Goal: Information Seeking & Learning: Learn about a topic

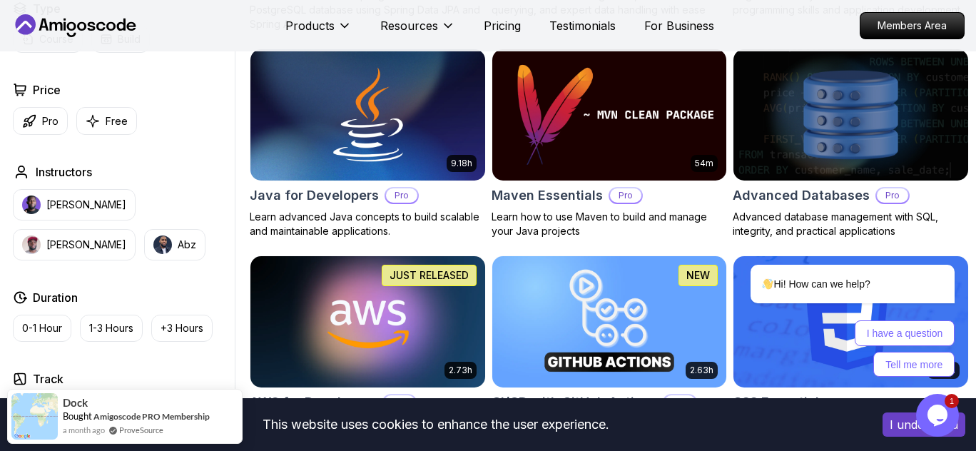
scroll to position [927, 0]
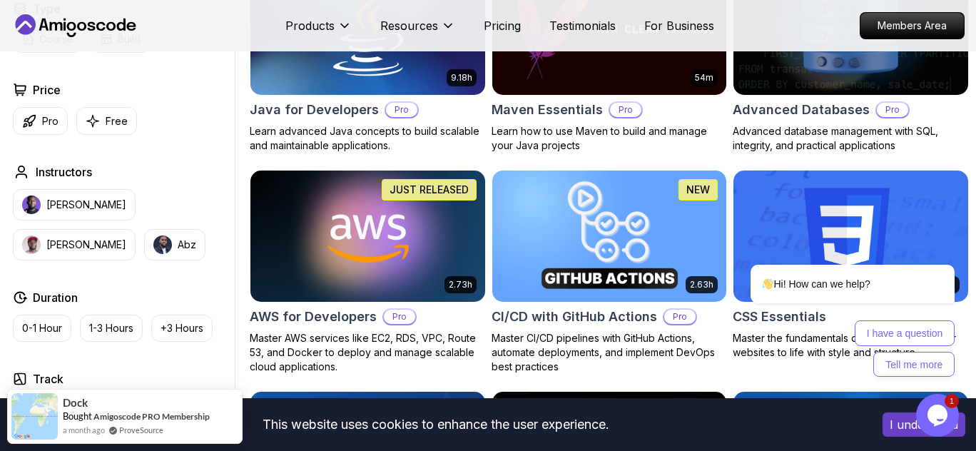
click at [625, 243] on img at bounding box center [609, 236] width 246 height 138
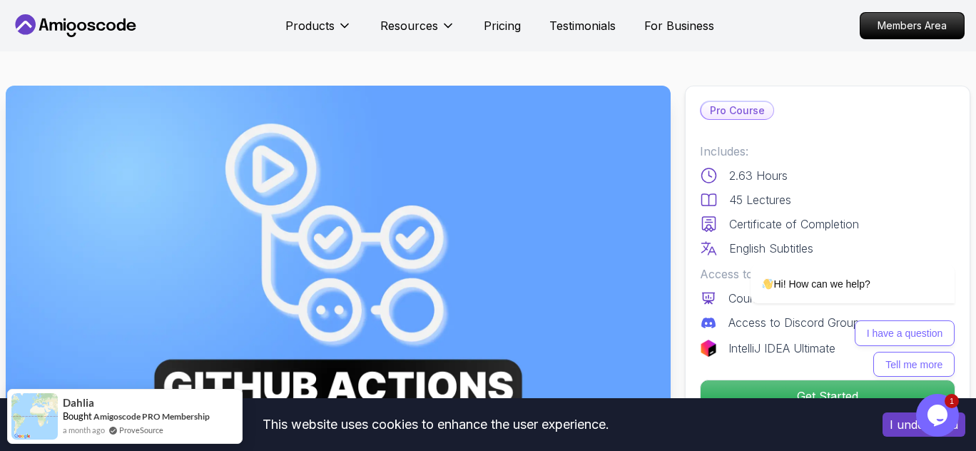
click at [493, 16] on div "Products Resources Pricing Testimonials For Business" at bounding box center [499, 25] width 429 height 29
click at [498, 24] on p "Pricing" at bounding box center [502, 25] width 37 height 17
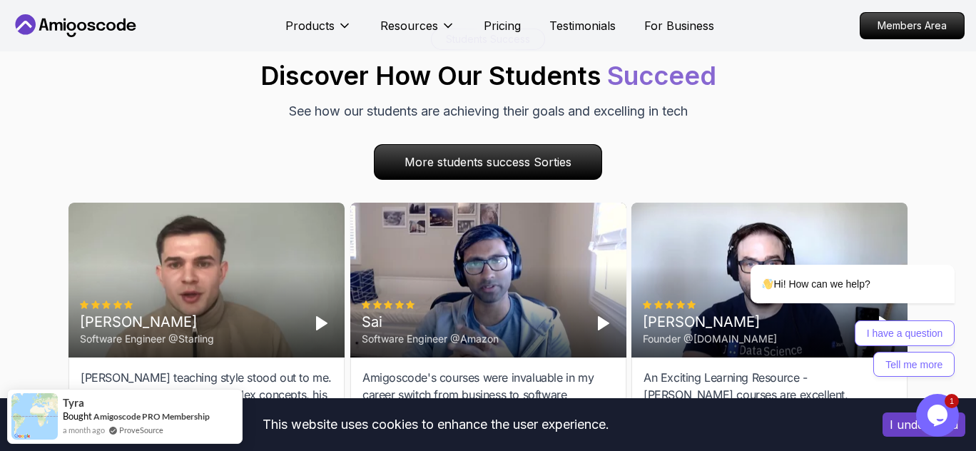
scroll to position [4603, 0]
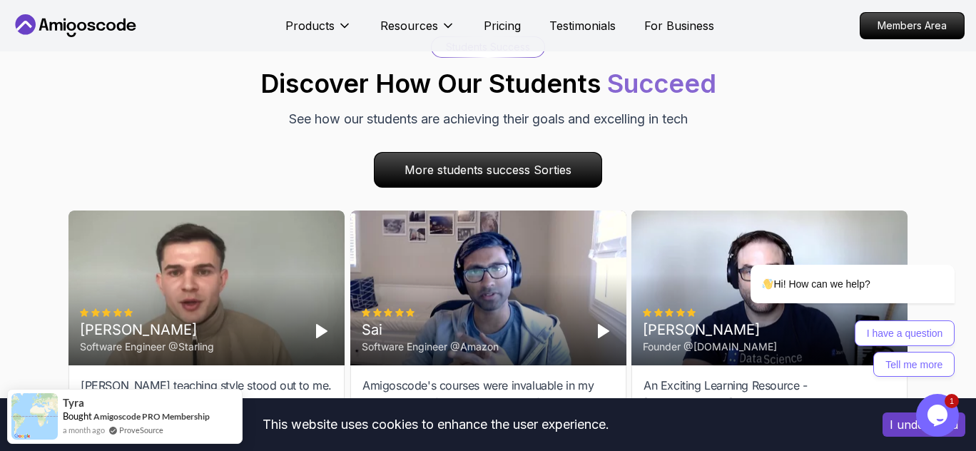
click at [607, 323] on icon "Play" at bounding box center [603, 331] width 17 height 17
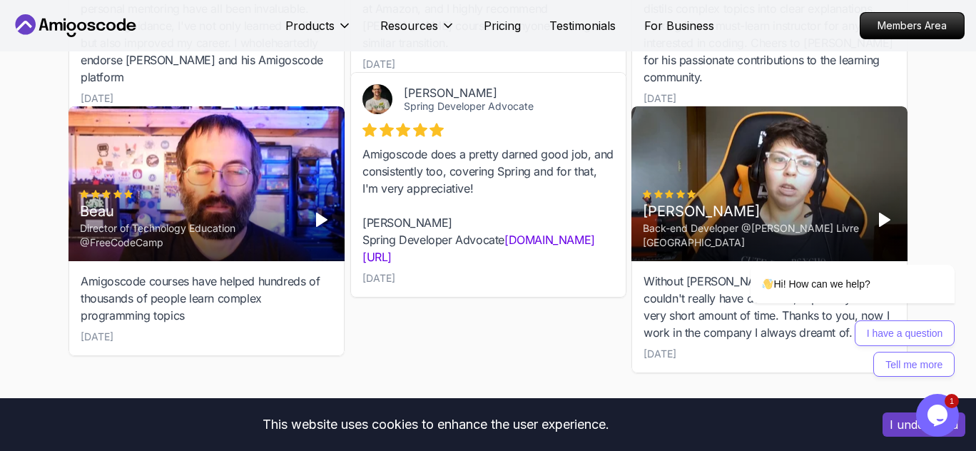
scroll to position [4959, 0]
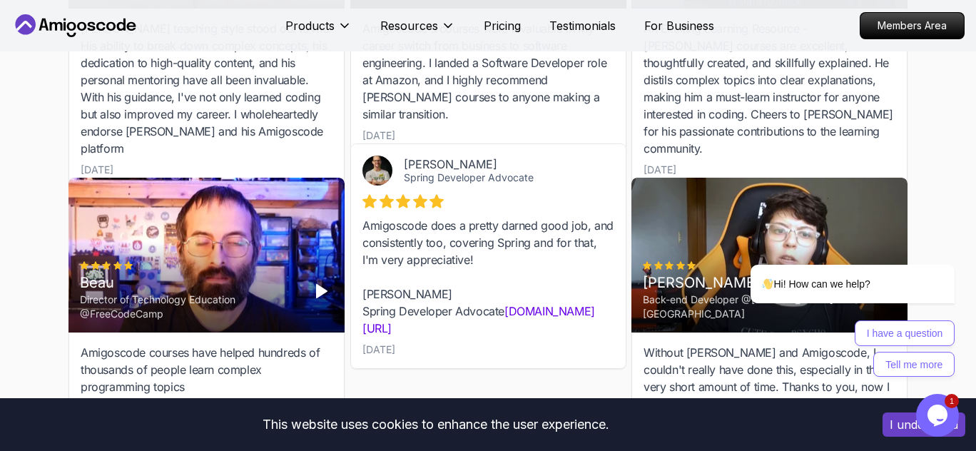
click at [252, 273] on div "Beau" at bounding box center [189, 283] width 219 height 20
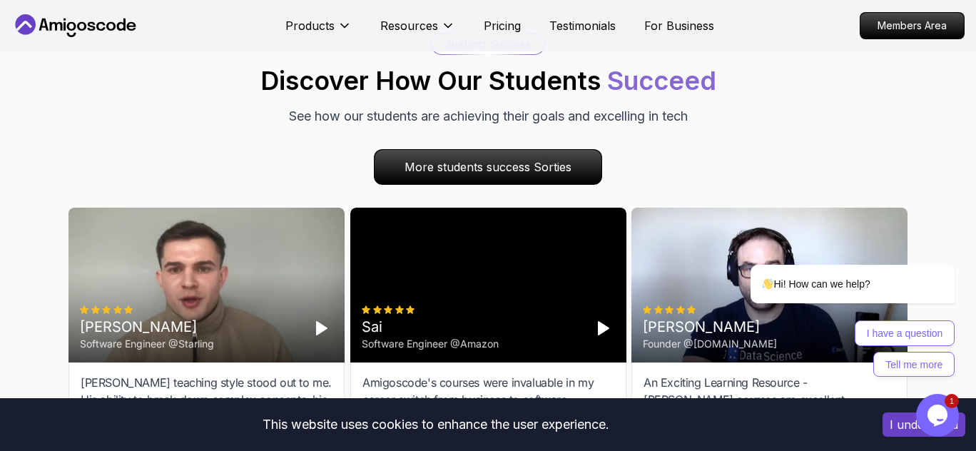
scroll to position [4603, 0]
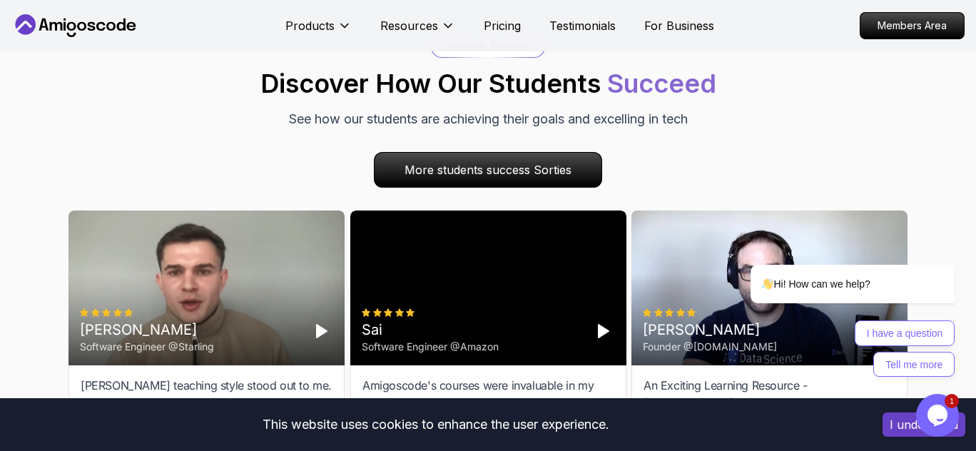
click at [262, 309] on div "Cristian Software Engineer @Starling" at bounding box center [206, 332] width 253 height 46
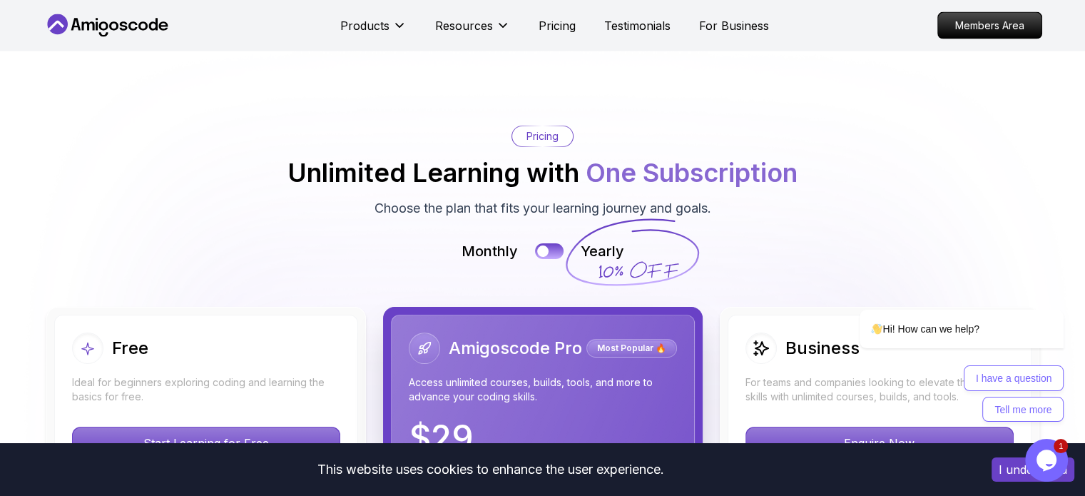
scroll to position [3114, 0]
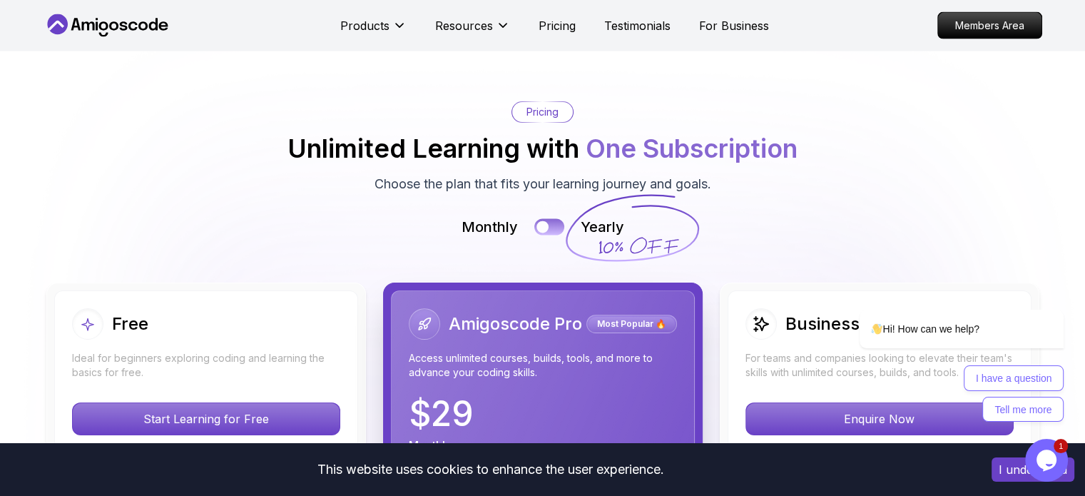
click at [551, 219] on button at bounding box center [549, 227] width 30 height 16
click at [536, 219] on button at bounding box center [549, 227] width 30 height 16
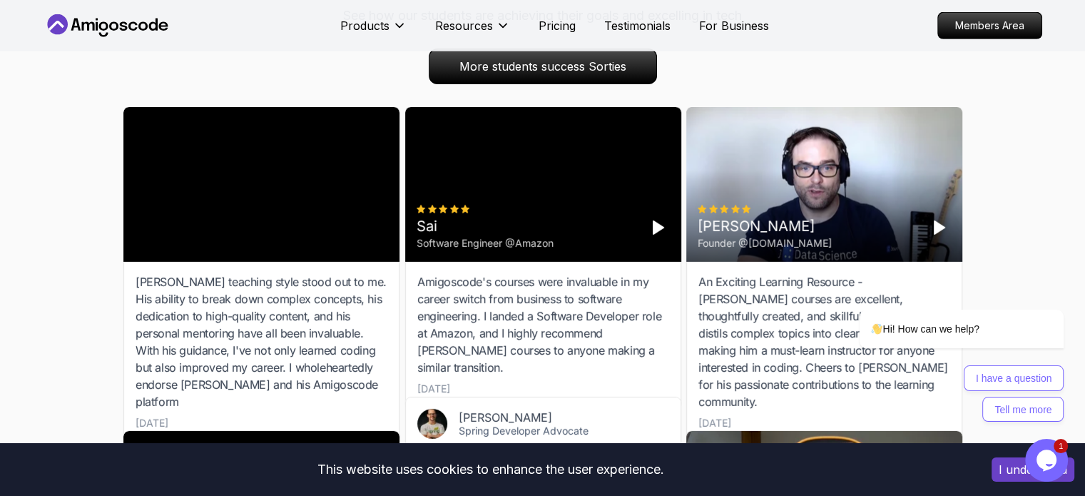
scroll to position [4279, 0]
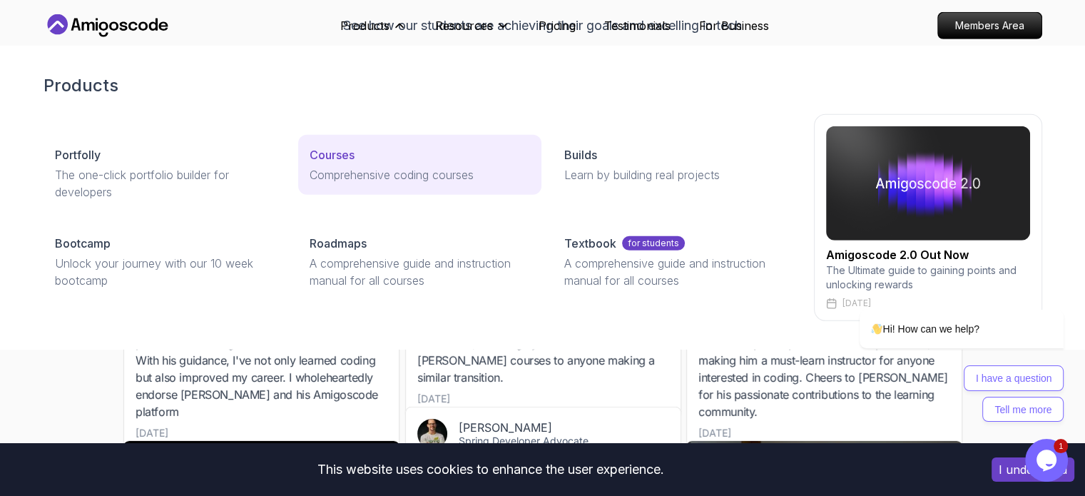
click at [339, 165] on link "Courses Comprehensive coding courses" at bounding box center [419, 165] width 243 height 60
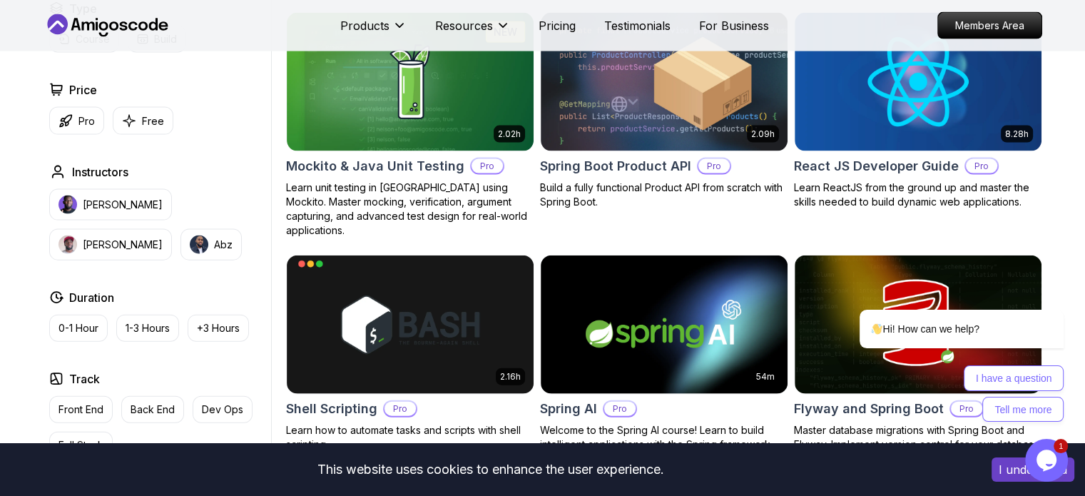
scroll to position [3138, 0]
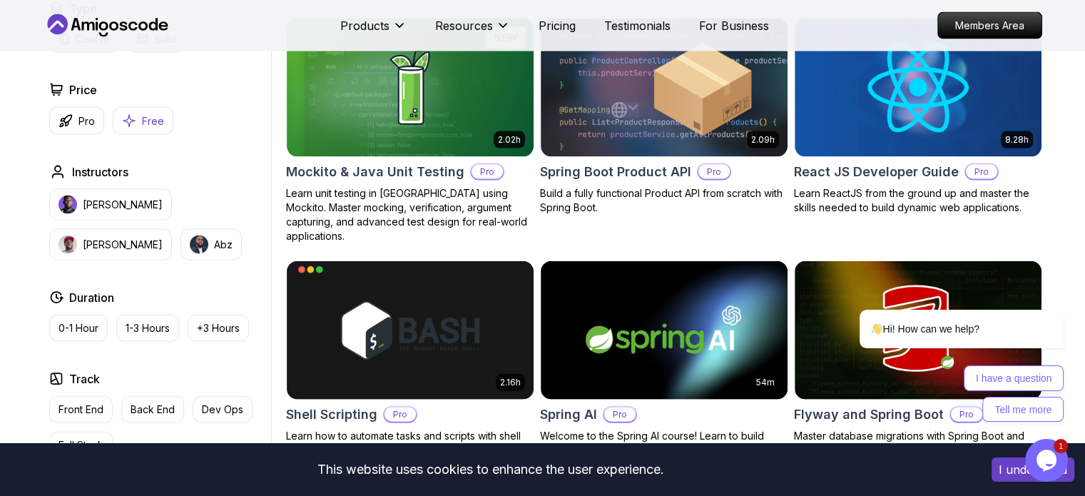
click at [139, 119] on button "Free" at bounding box center [143, 121] width 61 height 28
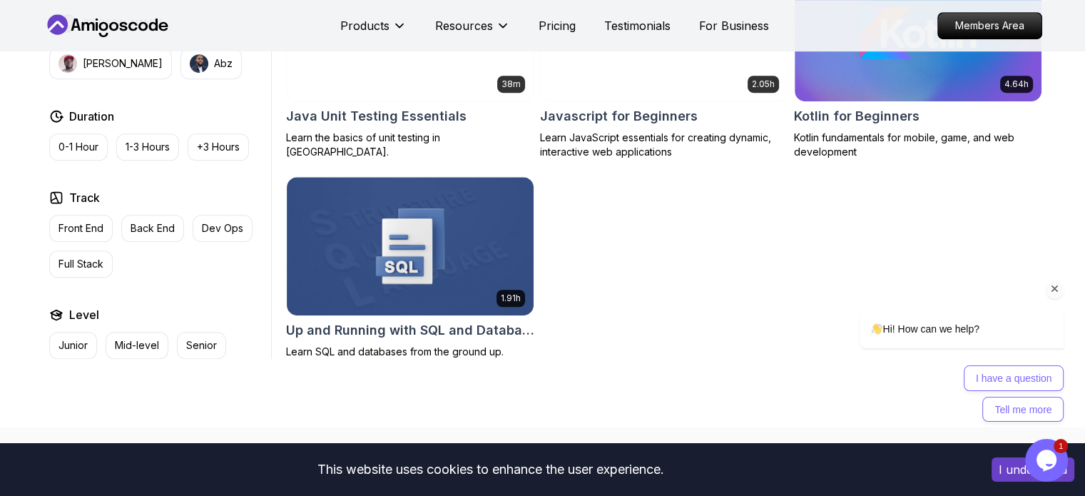
scroll to position [927, 0]
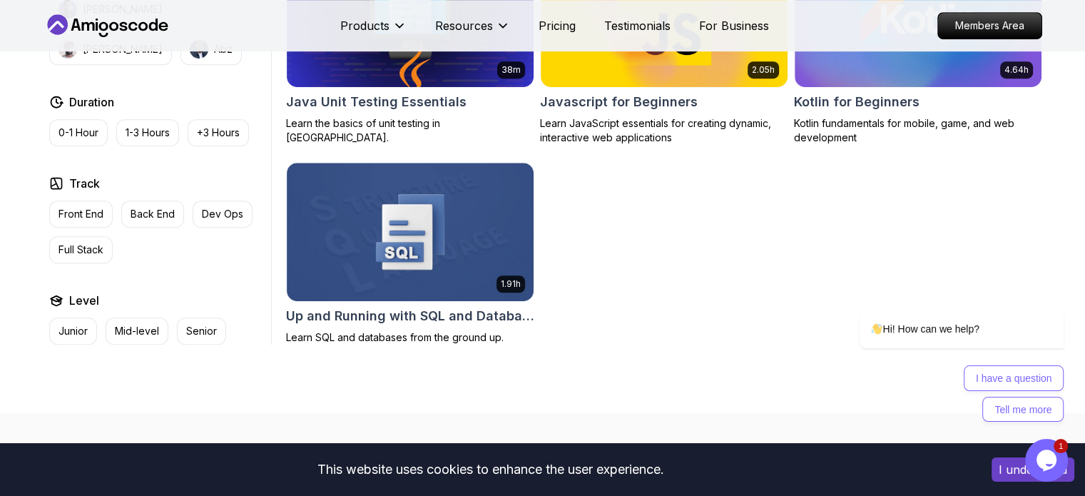
click at [160, 135] on p "1-3 Hours" at bounding box center [148, 133] width 44 height 14
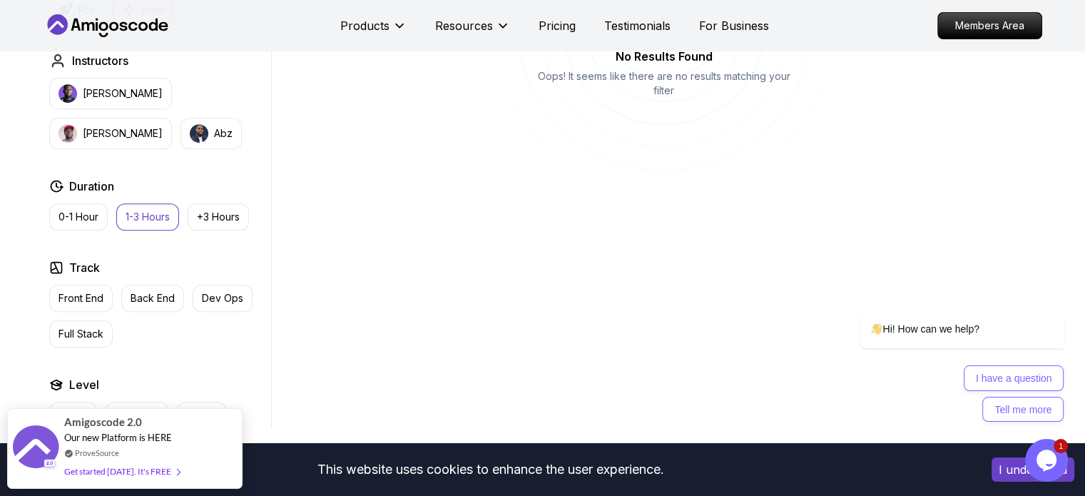
scroll to position [642, 0]
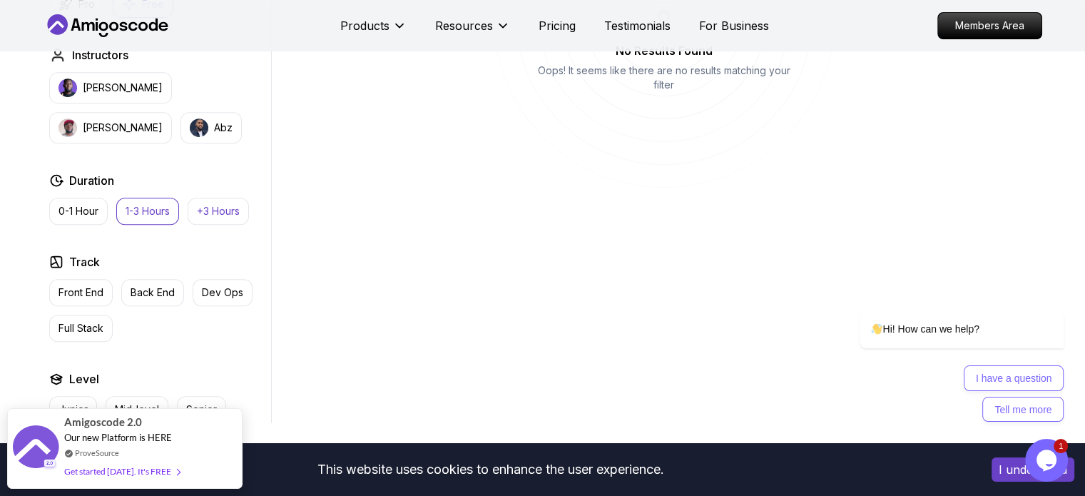
click at [216, 205] on p "+3 Hours" at bounding box center [218, 211] width 43 height 14
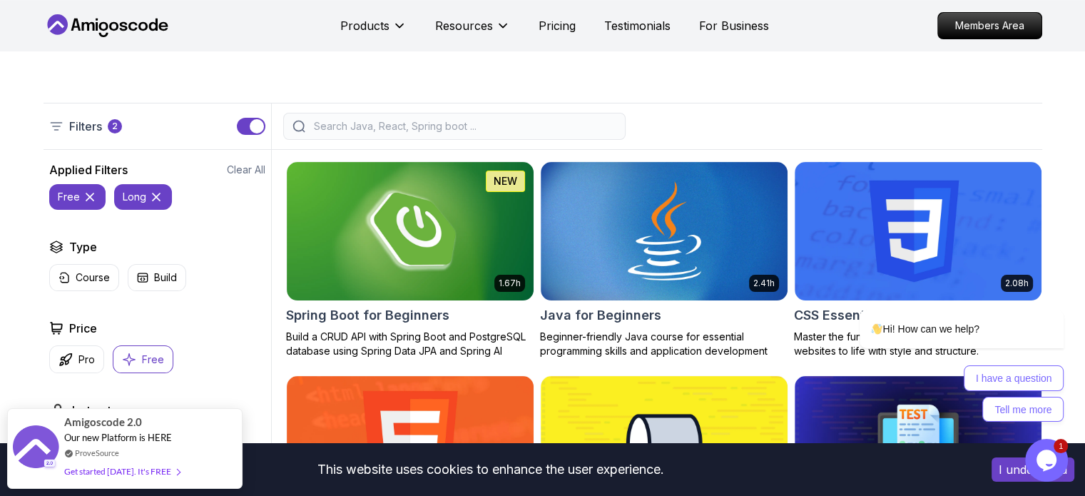
scroll to position [285, 0]
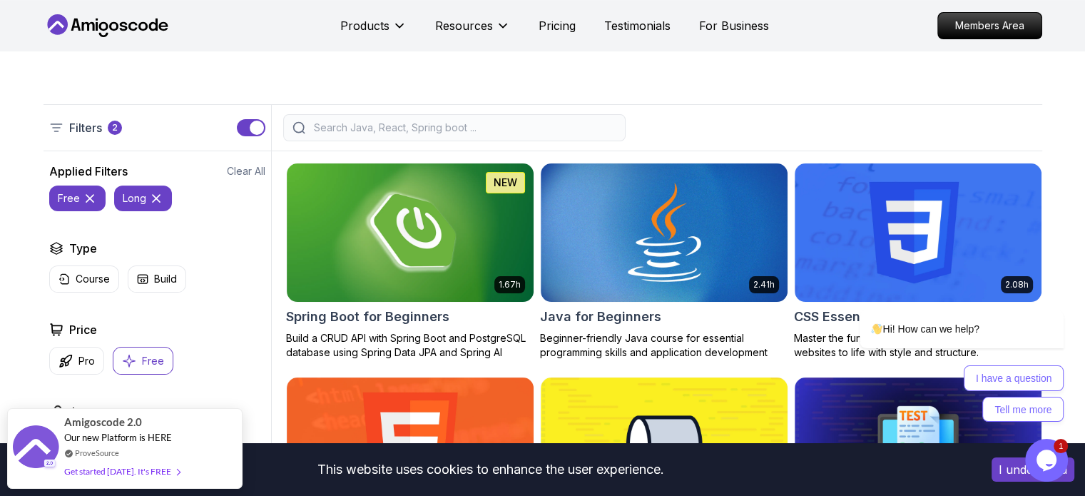
click at [95, 199] on icon at bounding box center [90, 198] width 14 height 14
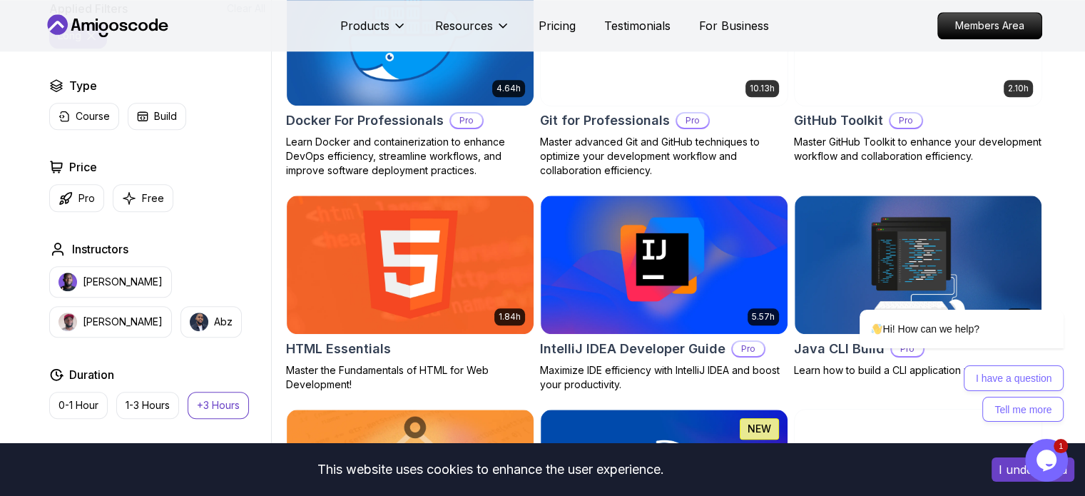
scroll to position [1426, 0]
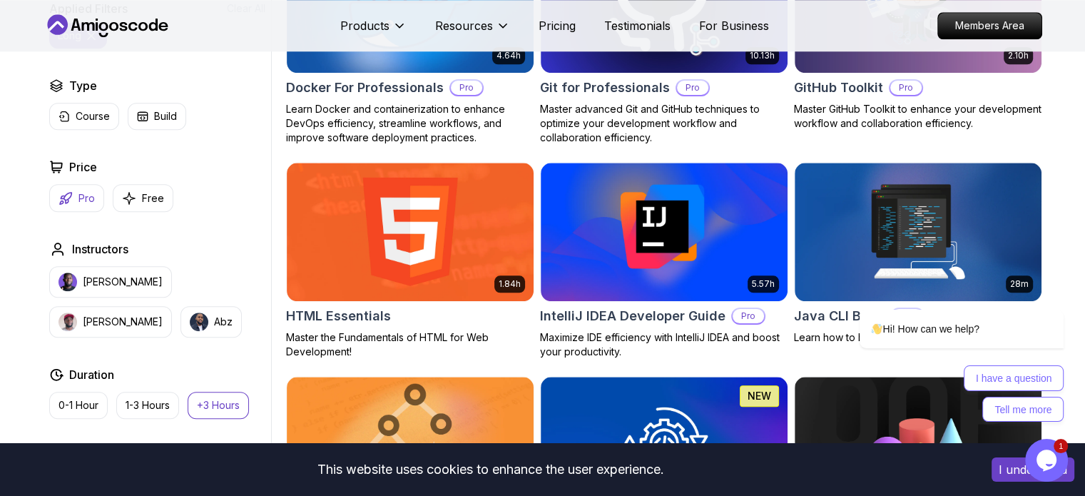
click at [86, 203] on p "Pro" at bounding box center [86, 198] width 16 height 14
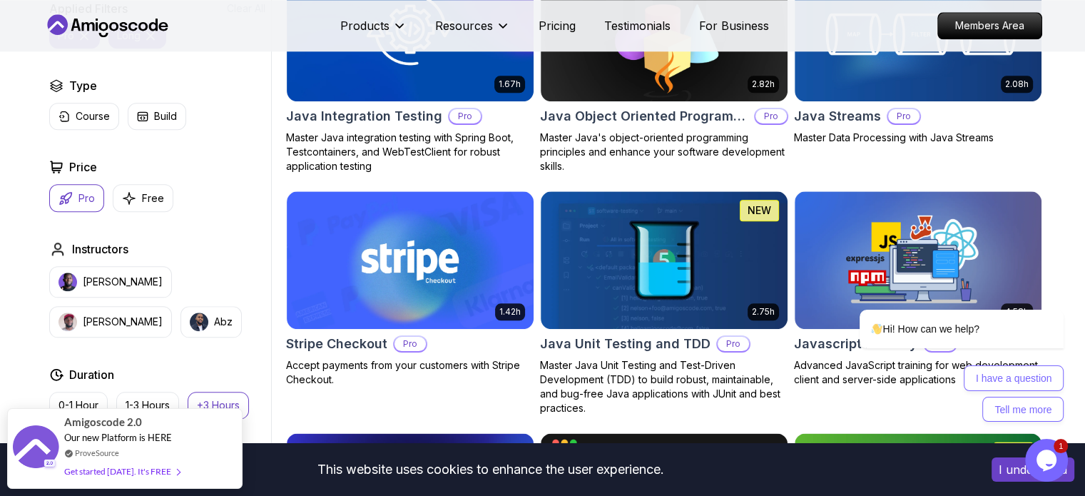
scroll to position [1712, 0]
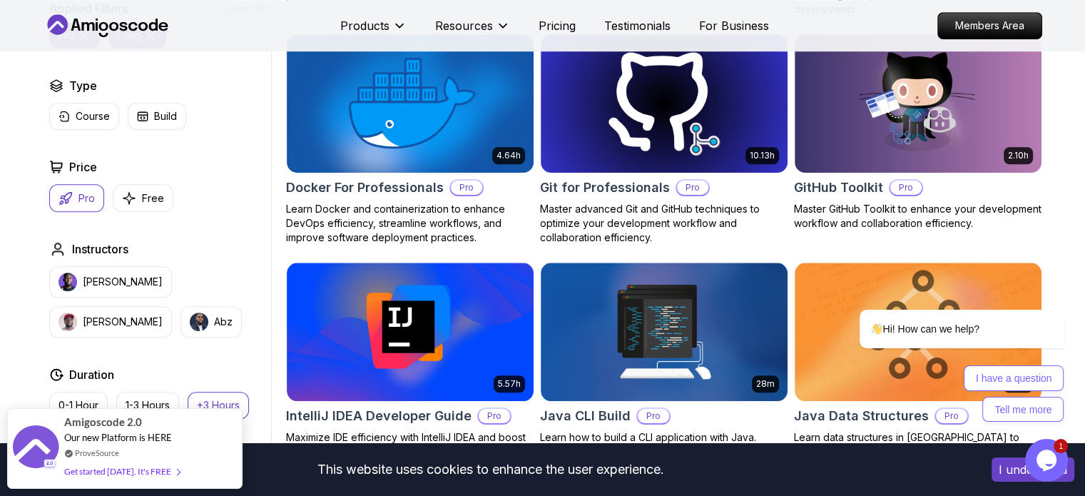
scroll to position [998, 0]
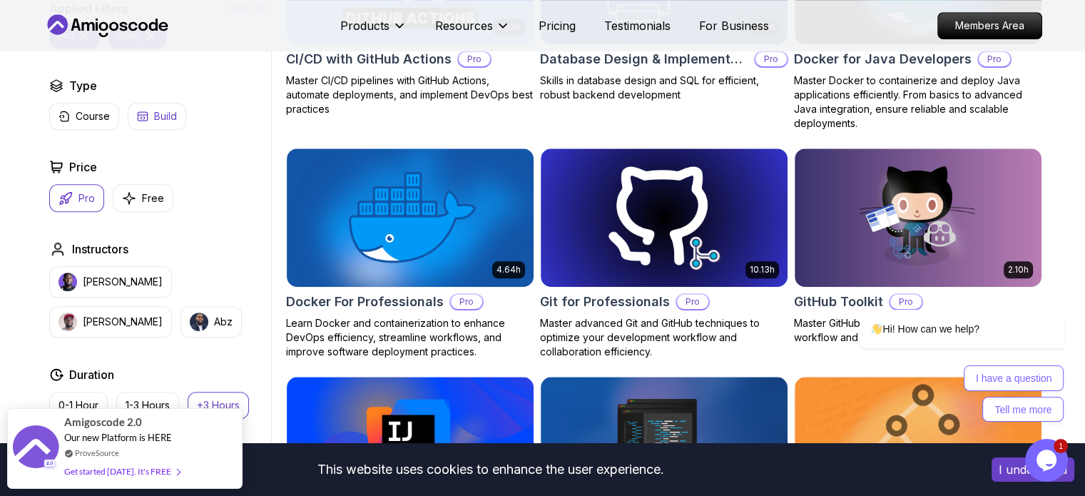
click at [154, 121] on p "Build" at bounding box center [165, 116] width 23 height 14
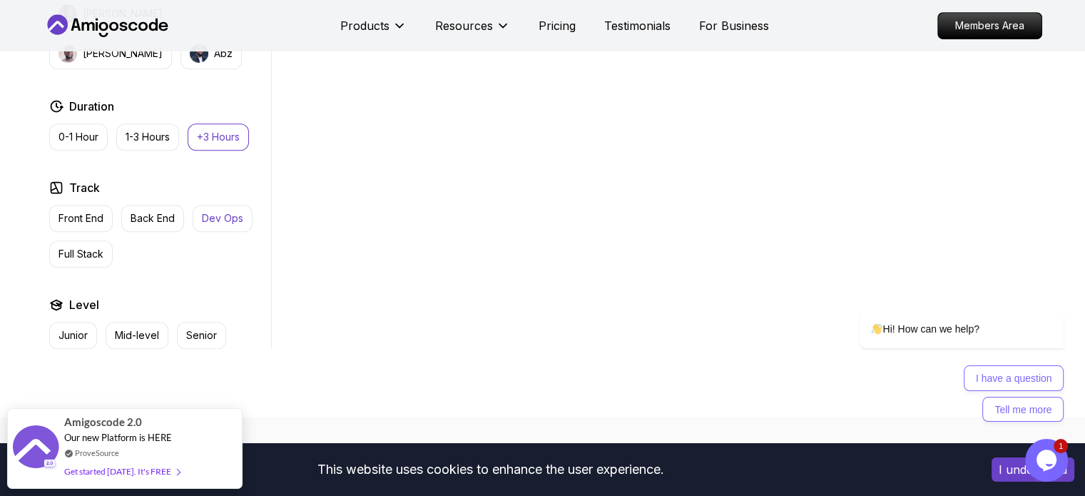
scroll to position [713, 0]
click at [219, 142] on p "+3 Hours" at bounding box center [218, 140] width 43 height 14
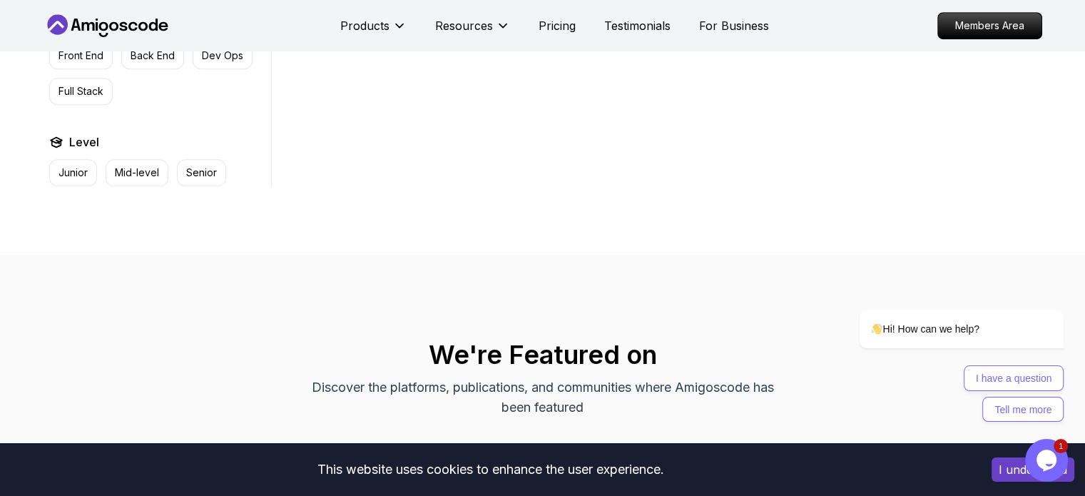
scroll to position [784, 0]
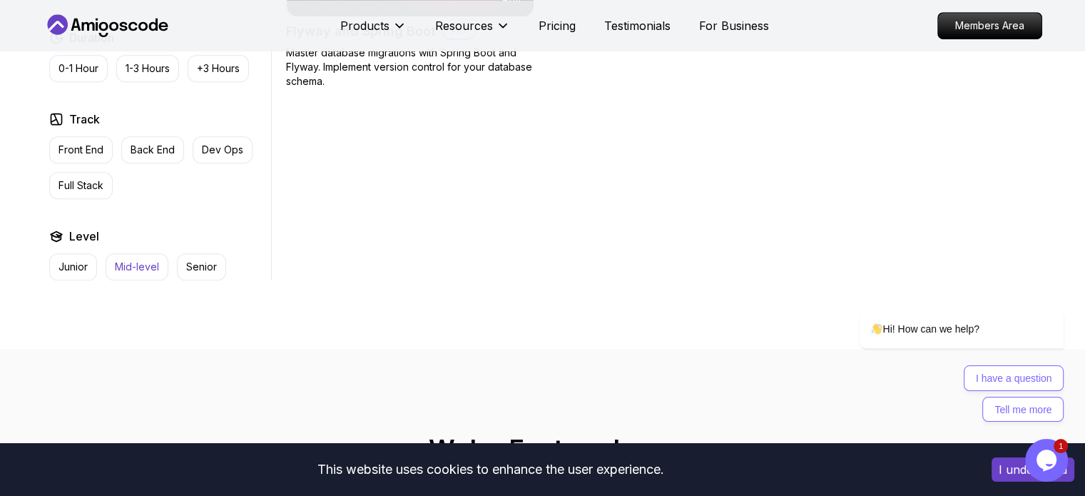
click at [151, 266] on p "Mid-level" at bounding box center [137, 267] width 44 height 14
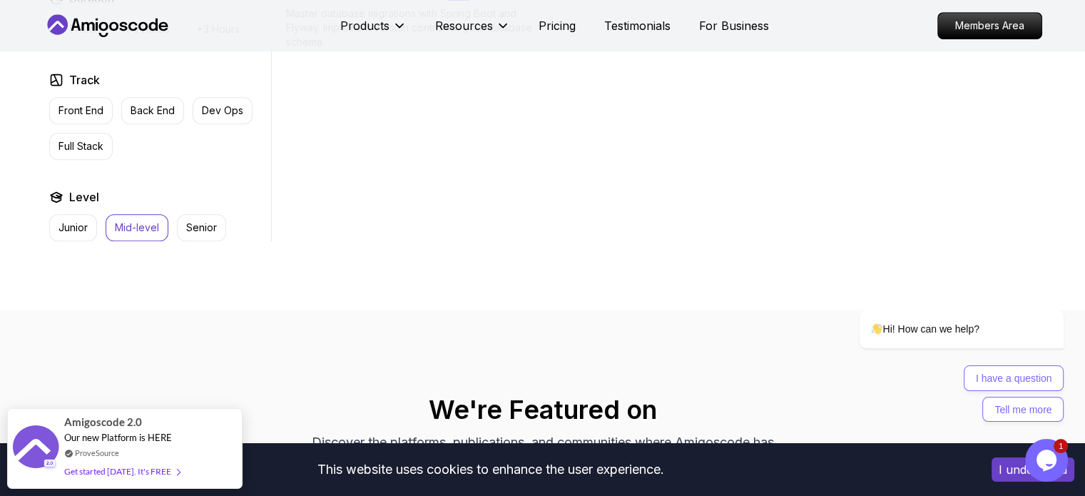
scroll to position [856, 0]
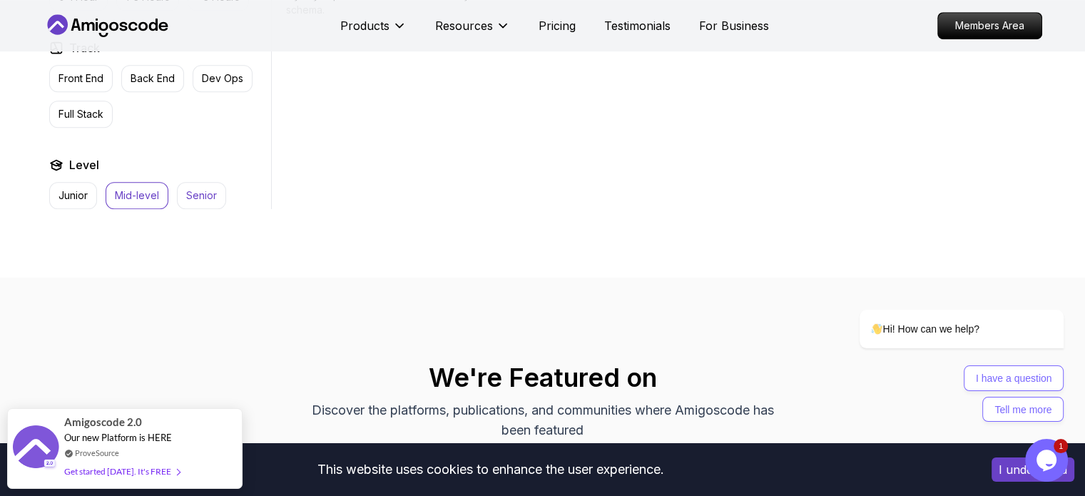
click at [193, 190] on p "Senior" at bounding box center [201, 195] width 31 height 14
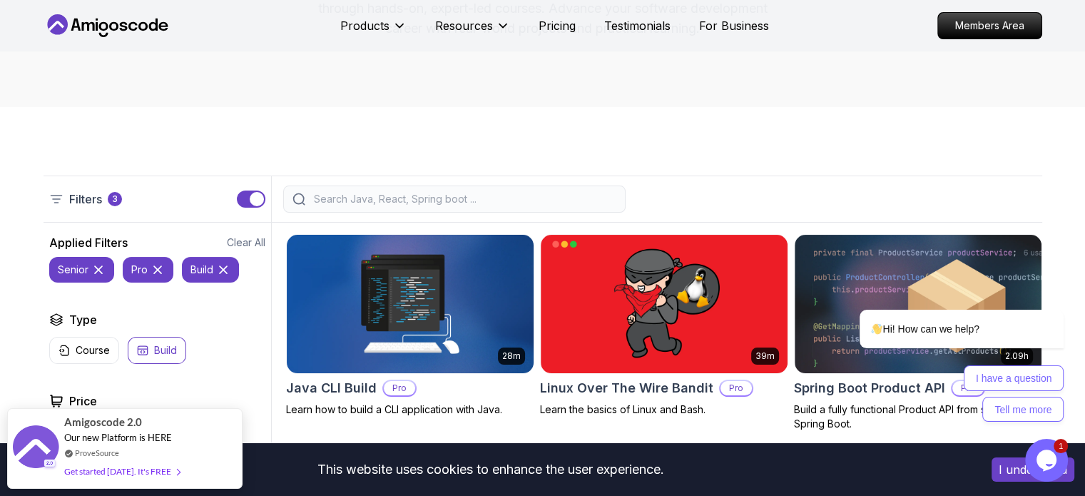
scroll to position [285, 0]
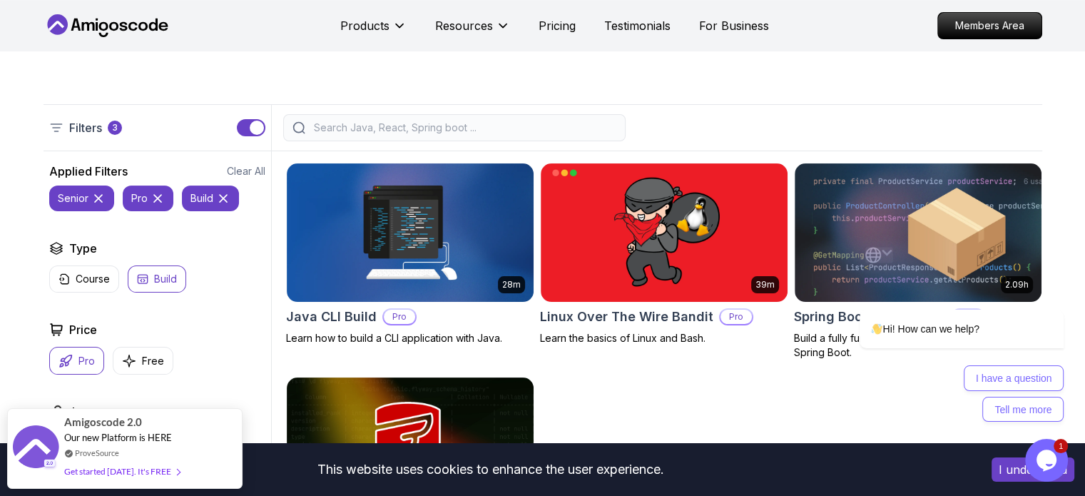
click at [97, 200] on icon at bounding box center [98, 198] width 14 height 14
click at [70, 199] on p "pro" at bounding box center [66, 198] width 16 height 14
click at [94, 199] on icon at bounding box center [90, 198] width 14 height 14
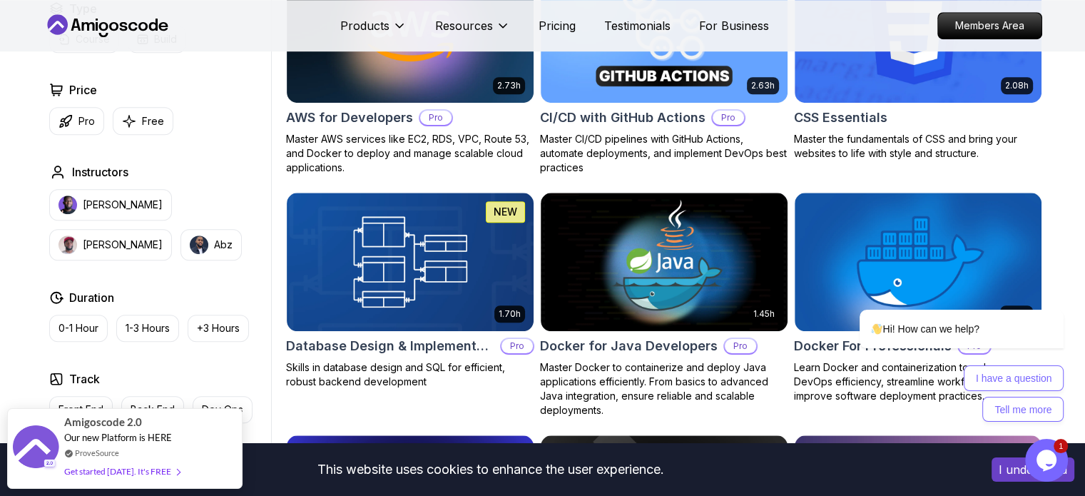
scroll to position [1141, 0]
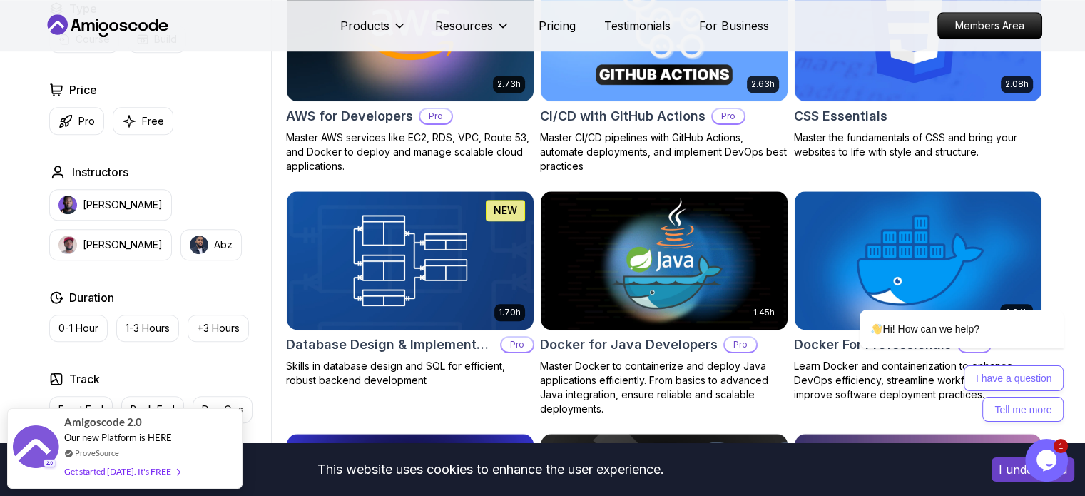
click at [144, 276] on div "Type Course Build Price Pro Free Instructors Nelson Djalo Richard Abz Duration …" at bounding box center [157, 270] width 227 height 540
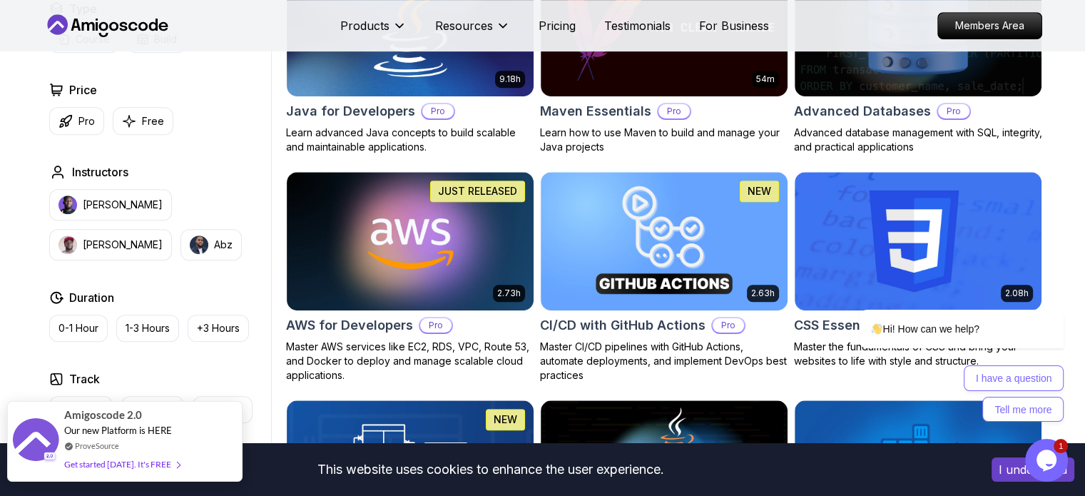
scroll to position [927, 0]
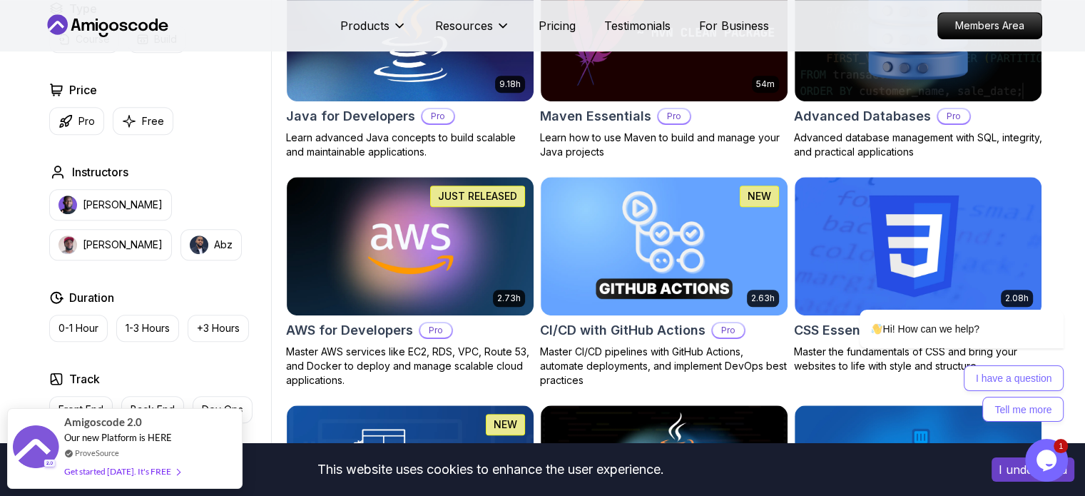
click at [151, 363] on div "Type Course Build Price Pro Free Instructors Nelson Djalo Richard Abz Duration …" at bounding box center [157, 270] width 227 height 540
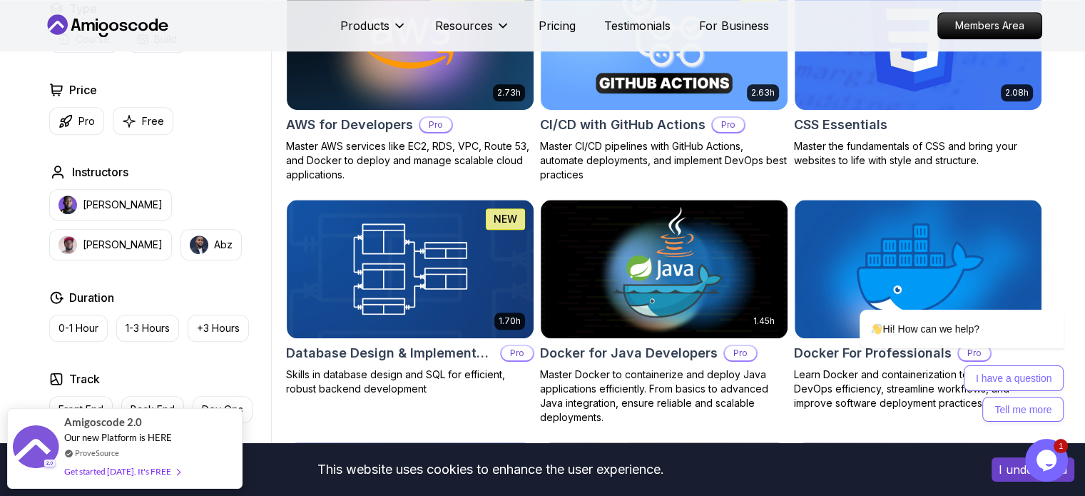
scroll to position [1141, 0]
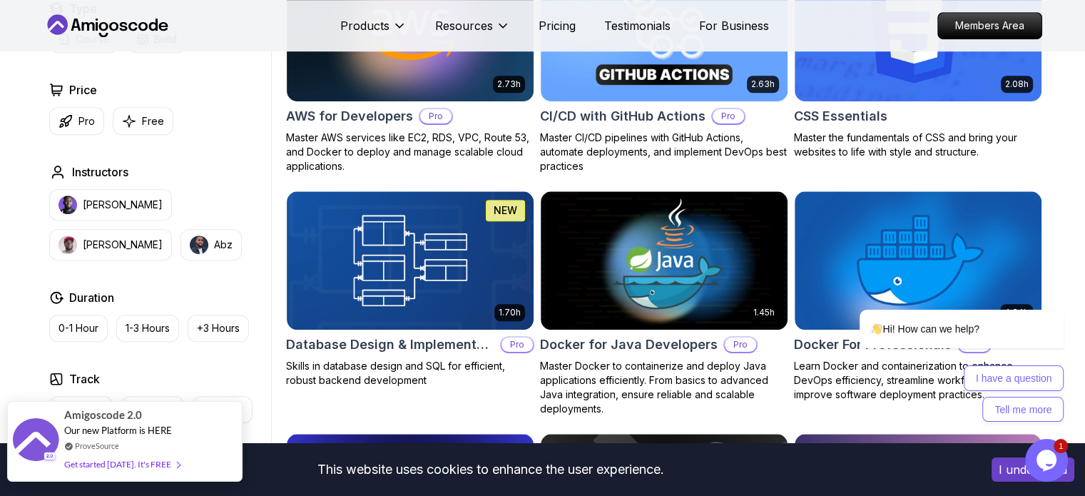
click at [92, 420] on span "Amigoscode 2.0" at bounding box center [103, 414] width 78 height 16
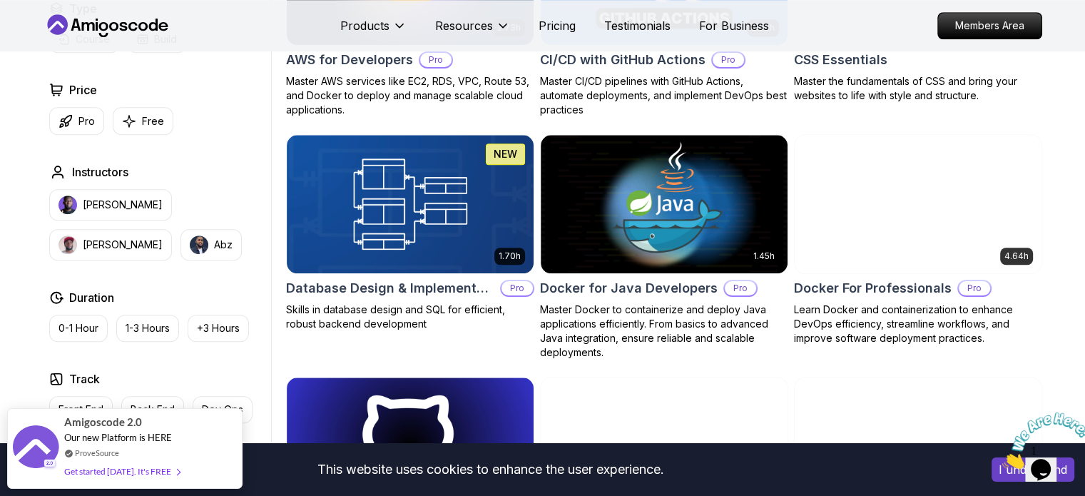
scroll to position [1213, 0]
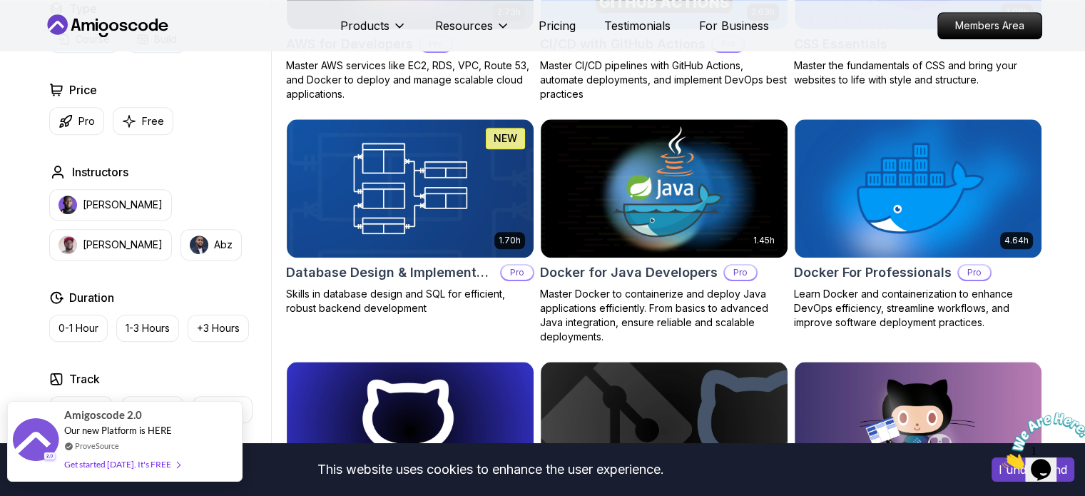
drag, startPoint x: 186, startPoint y: 416, endPoint x: 240, endPoint y: 450, distance: 63.7
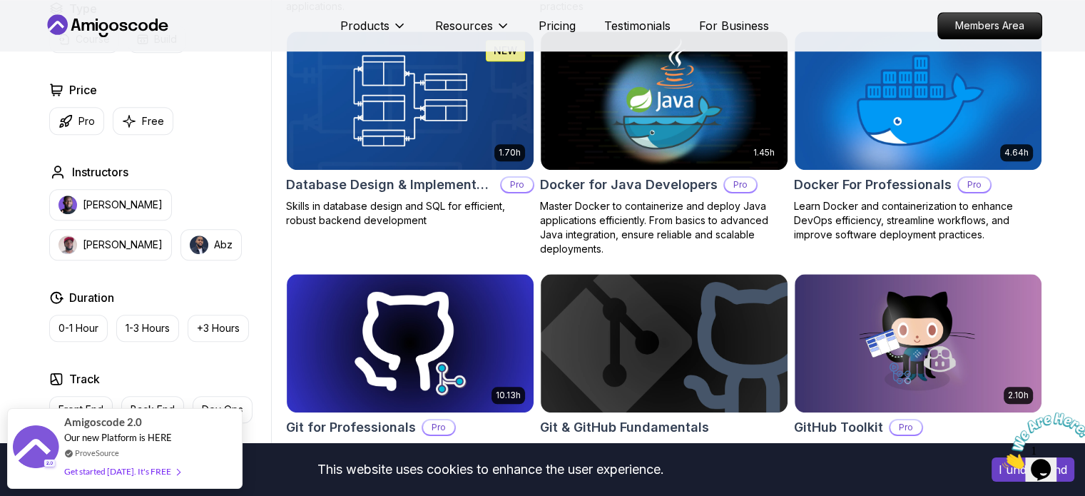
scroll to position [1284, 0]
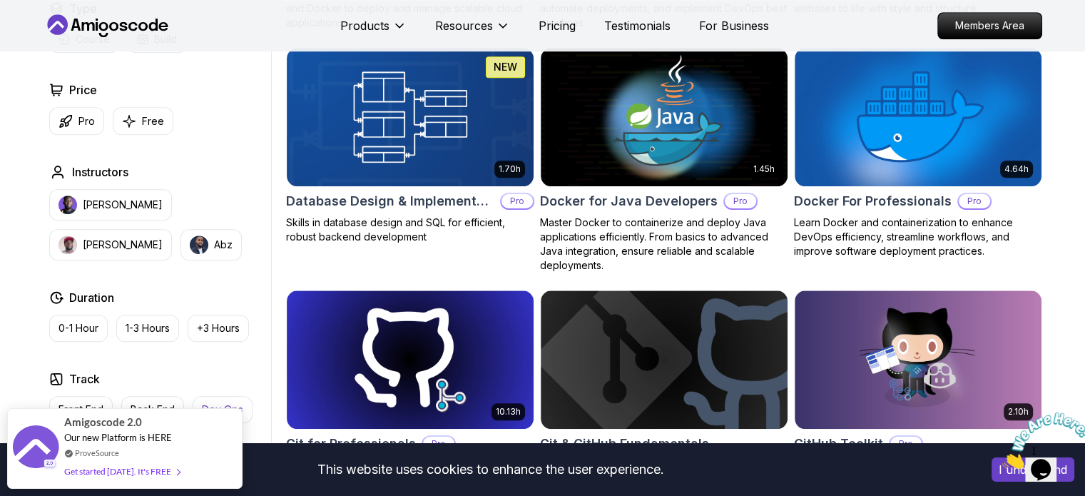
click at [214, 396] on button "Dev Ops" at bounding box center [223, 409] width 60 height 27
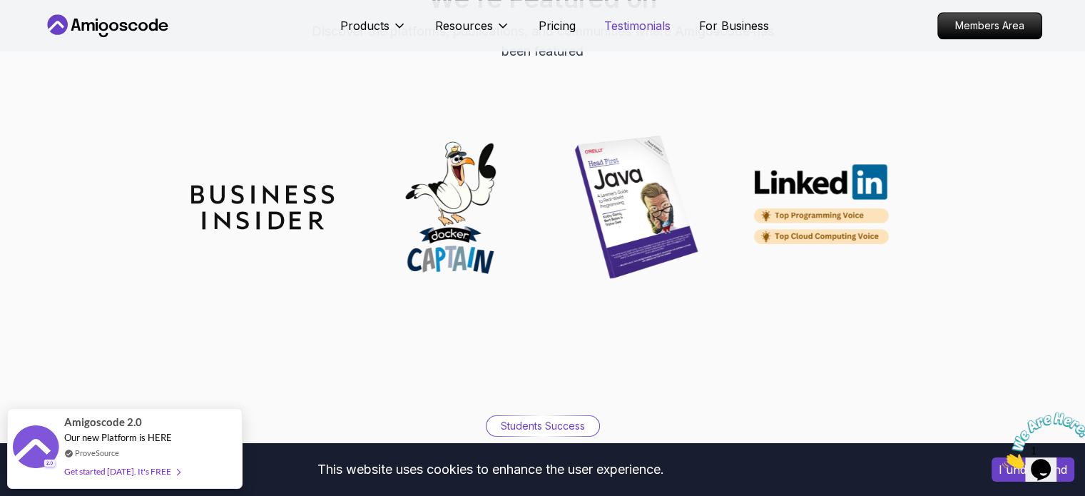
click at [667, 26] on p "Testimonials" at bounding box center [637, 25] width 66 height 17
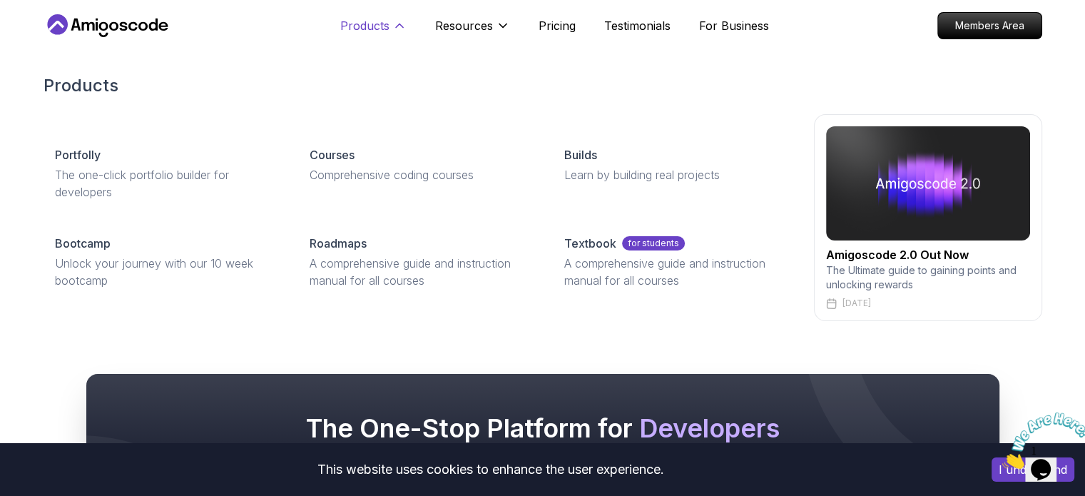
click at [387, 29] on p "Products" at bounding box center [364, 25] width 49 height 17
click at [375, 29] on p "Products" at bounding box center [364, 25] width 49 height 17
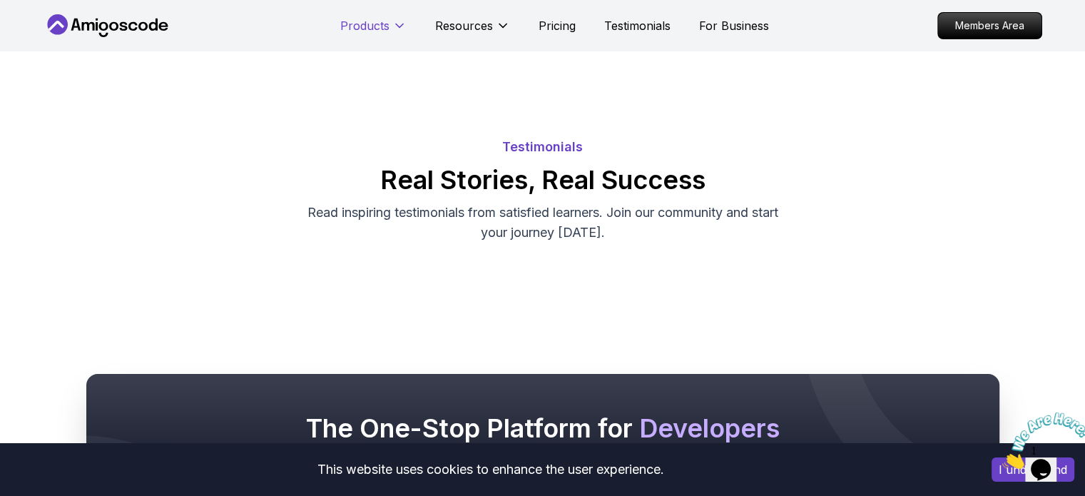
click at [376, 30] on p "Products" at bounding box center [364, 25] width 49 height 17
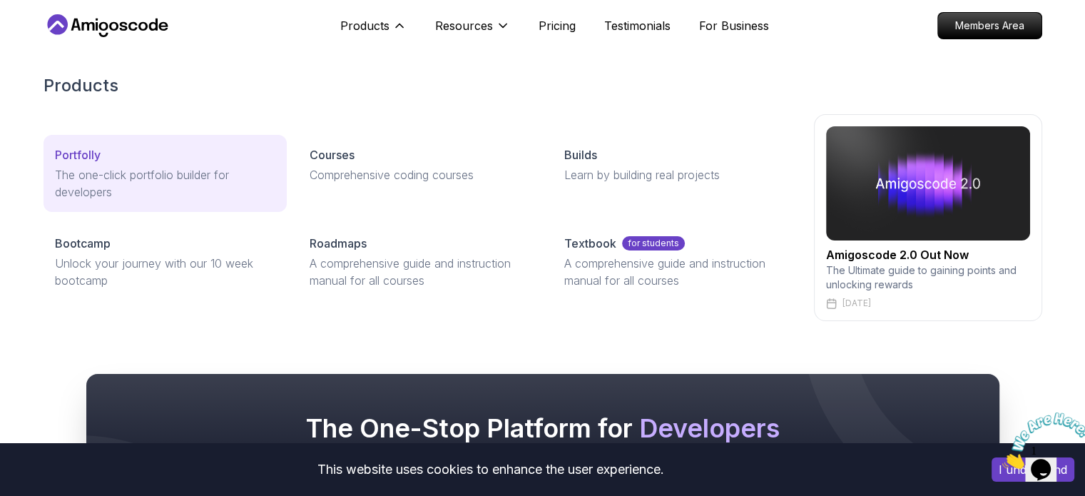
click at [225, 184] on p "The one-click portfolio builder for developers" at bounding box center [165, 183] width 220 height 34
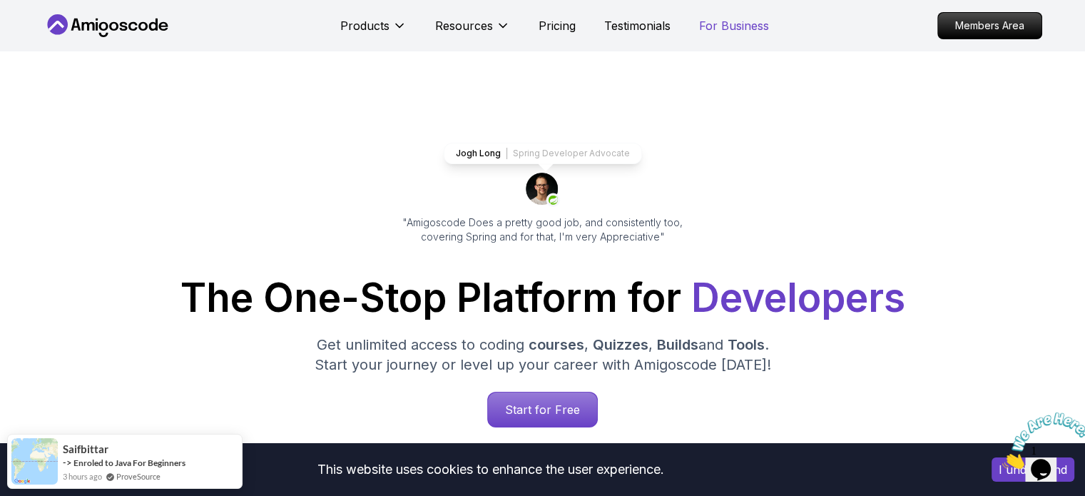
click at [738, 27] on p "For Business" at bounding box center [734, 25] width 70 height 17
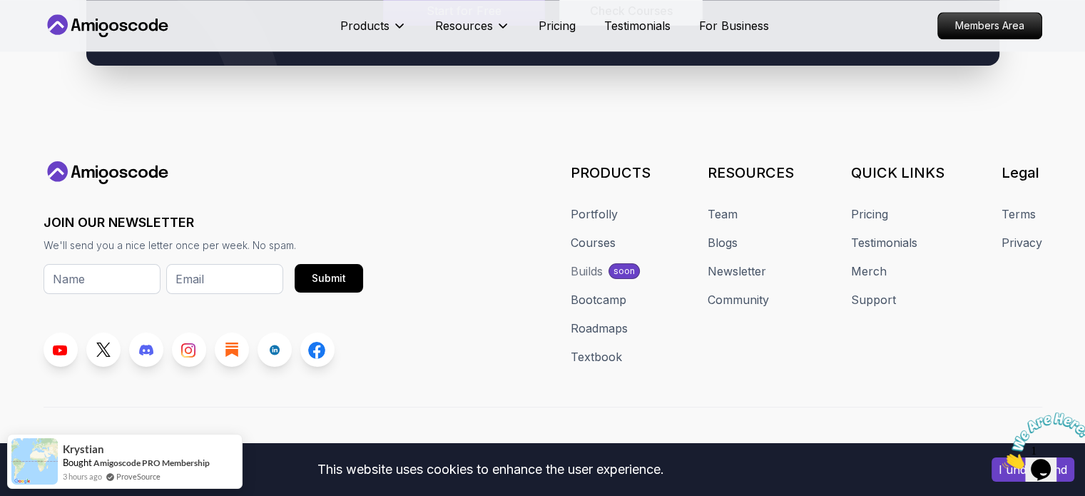
scroll to position [1587, 0]
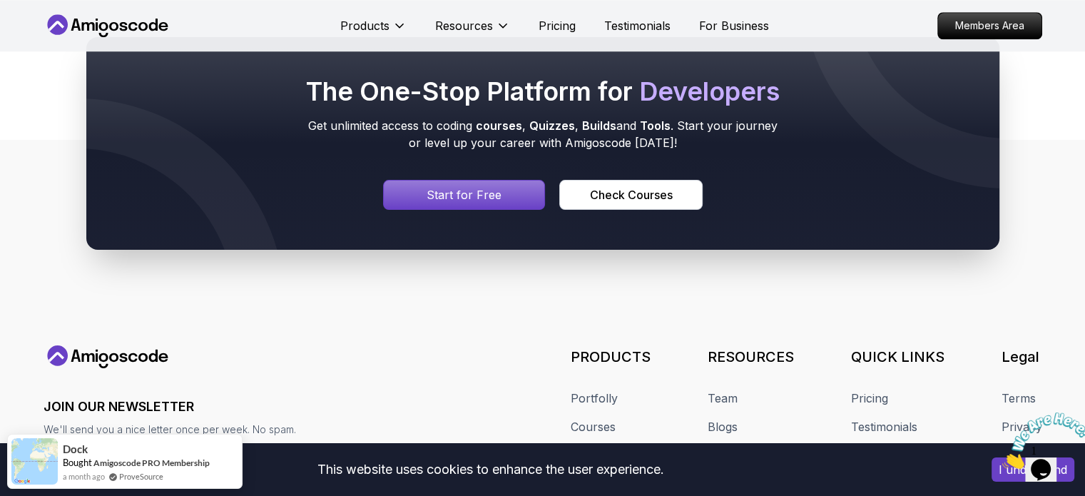
scroll to position [1373, 0]
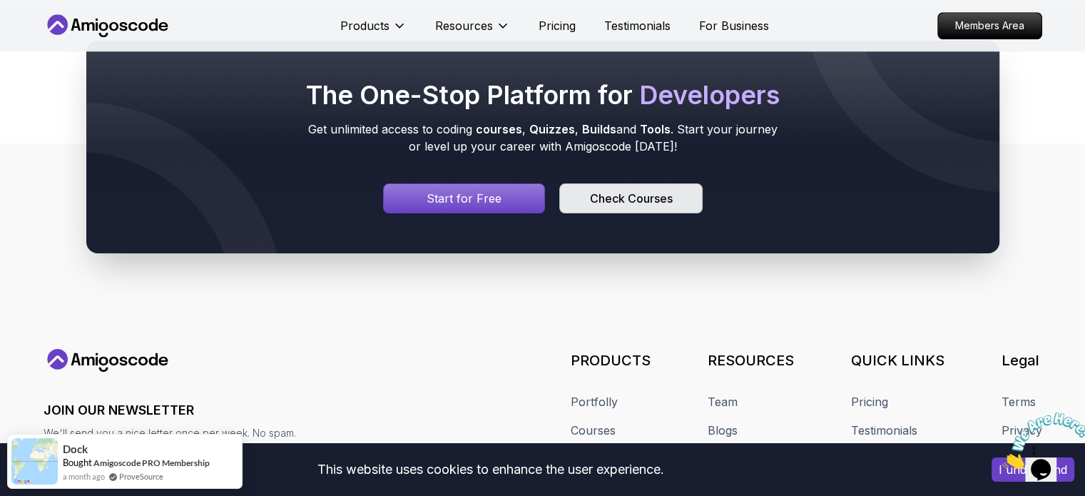
click at [620, 193] on div "Check Courses" at bounding box center [630, 198] width 83 height 17
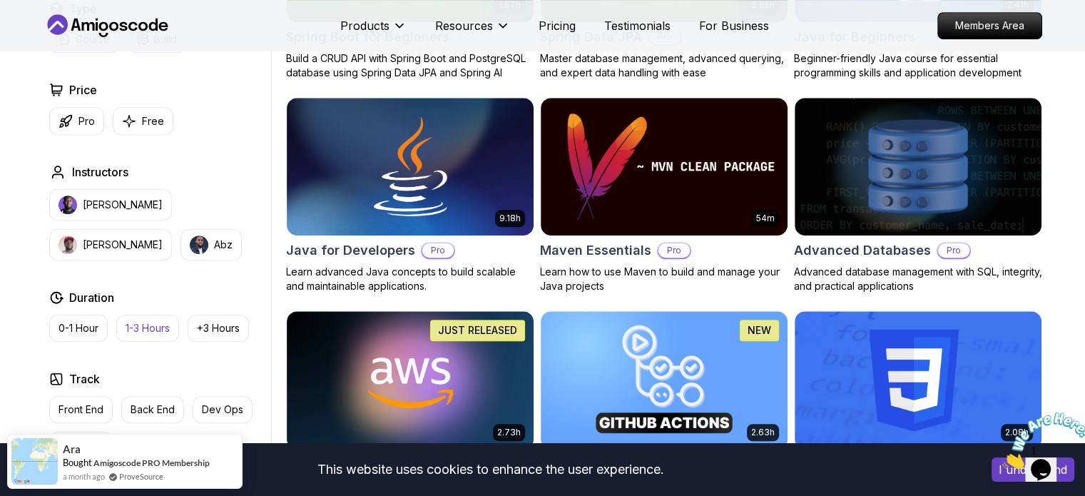
scroll to position [642, 0]
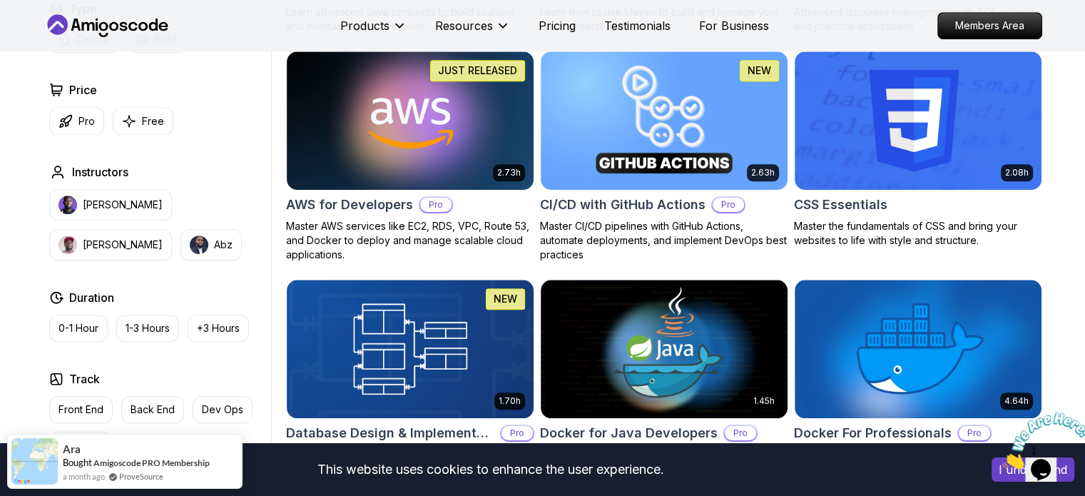
scroll to position [1070, 0]
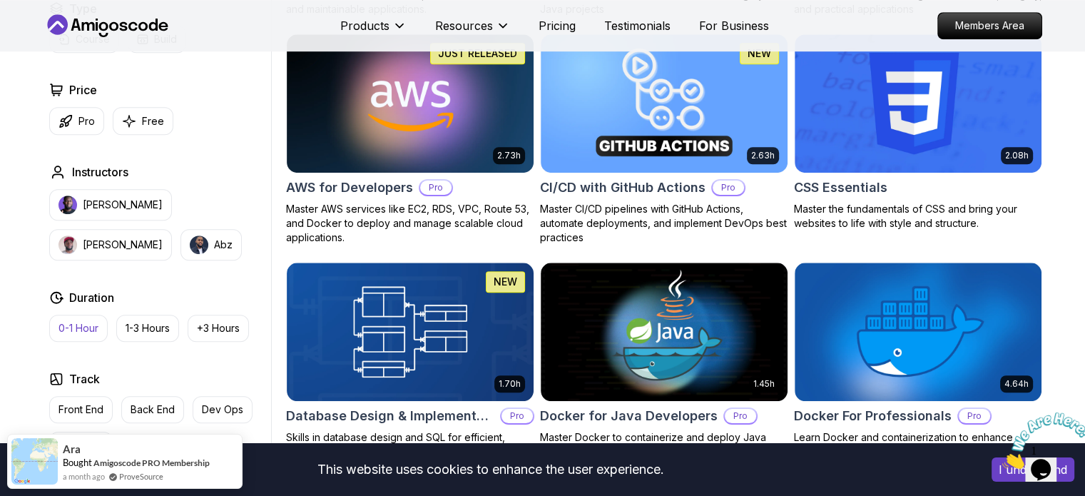
click at [97, 409] on p "Front End" at bounding box center [80, 409] width 45 height 14
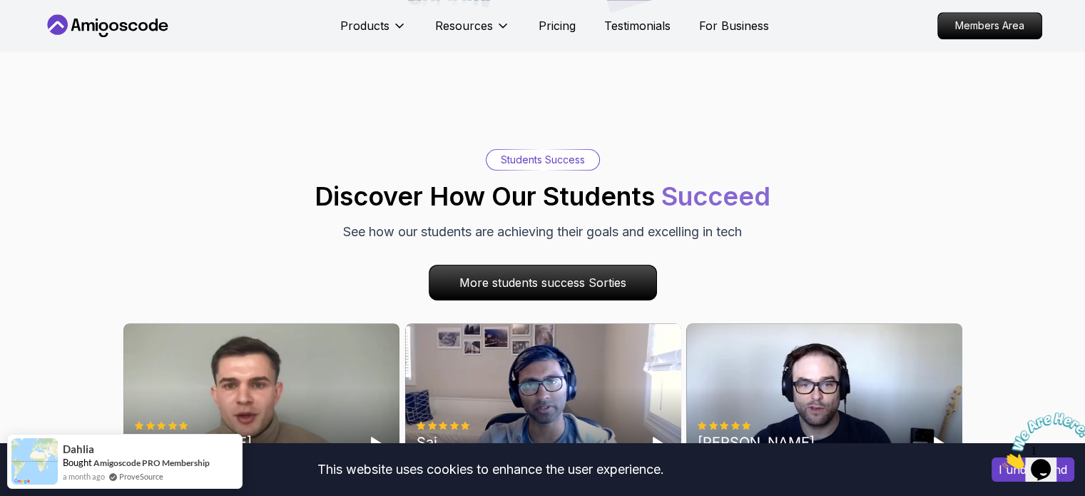
scroll to position [1569, 0]
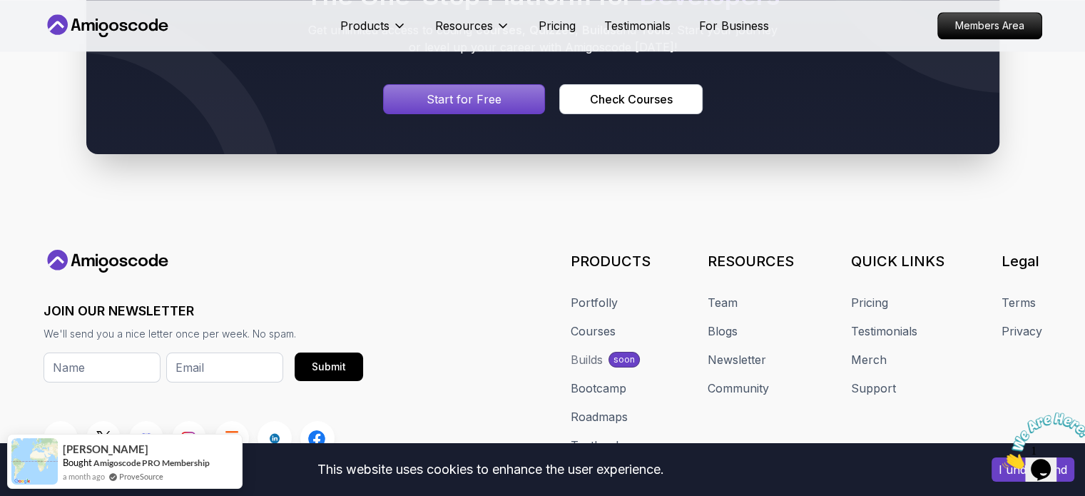
scroll to position [1587, 0]
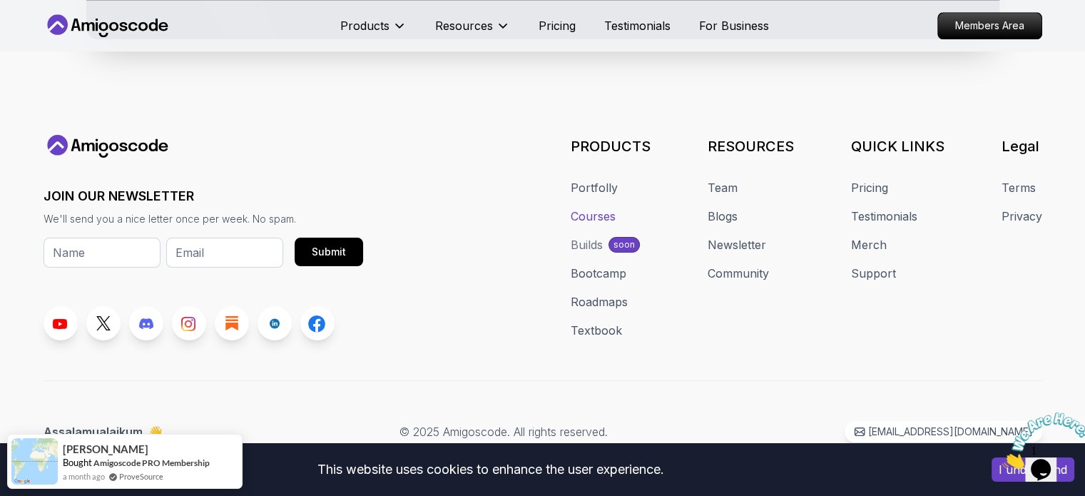
click at [598, 208] on link "Courses" at bounding box center [593, 216] width 45 height 17
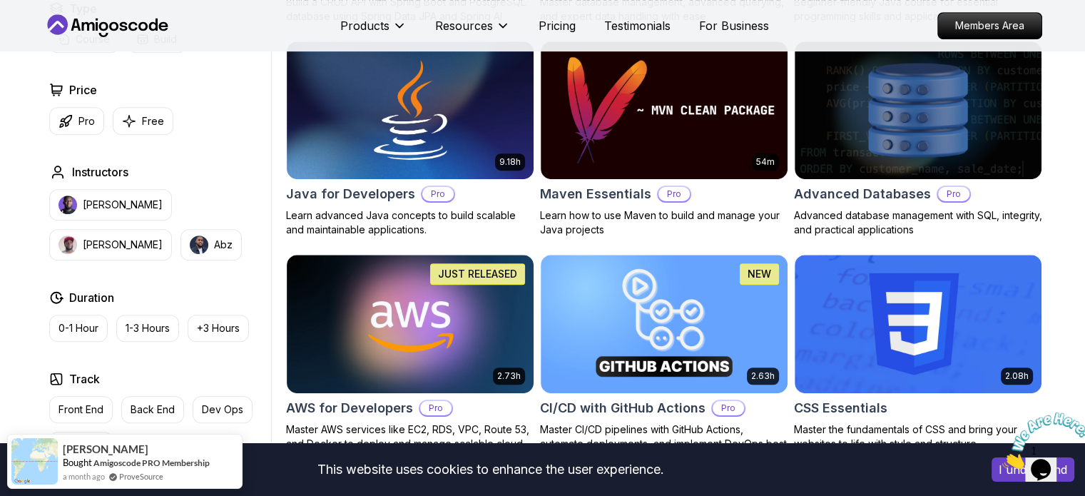
scroll to position [856, 0]
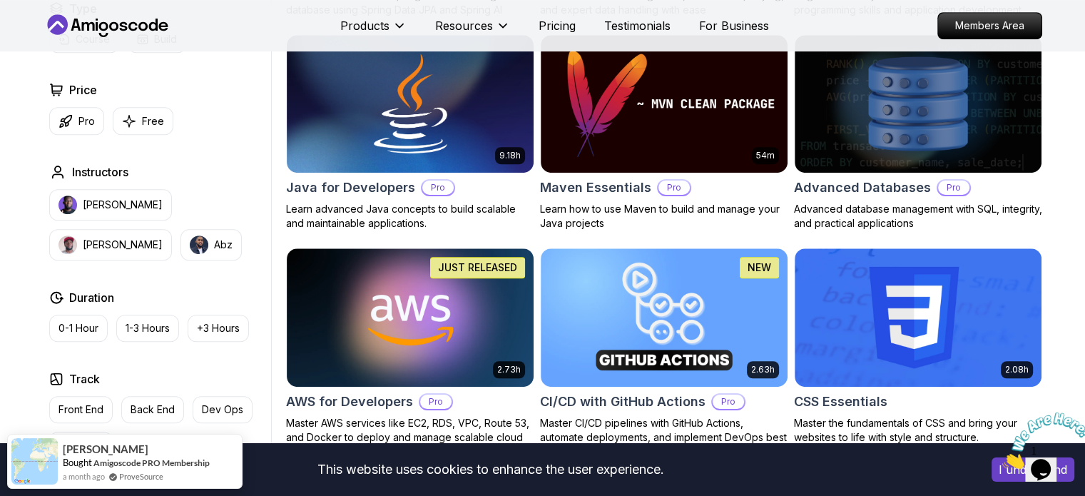
drag, startPoint x: 210, startPoint y: 439, endPoint x: 252, endPoint y: 419, distance: 46.9
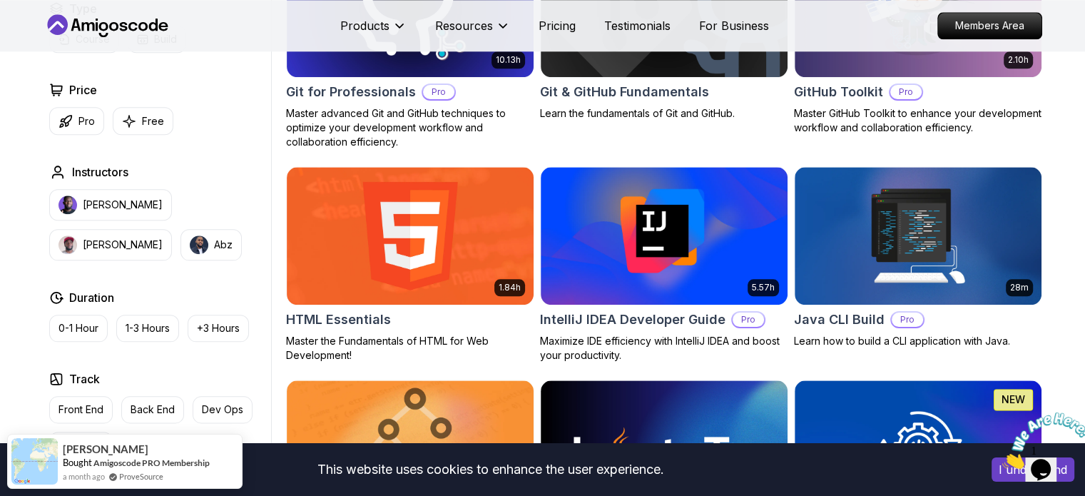
scroll to position [1640, 0]
